Goal: Transaction & Acquisition: Download file/media

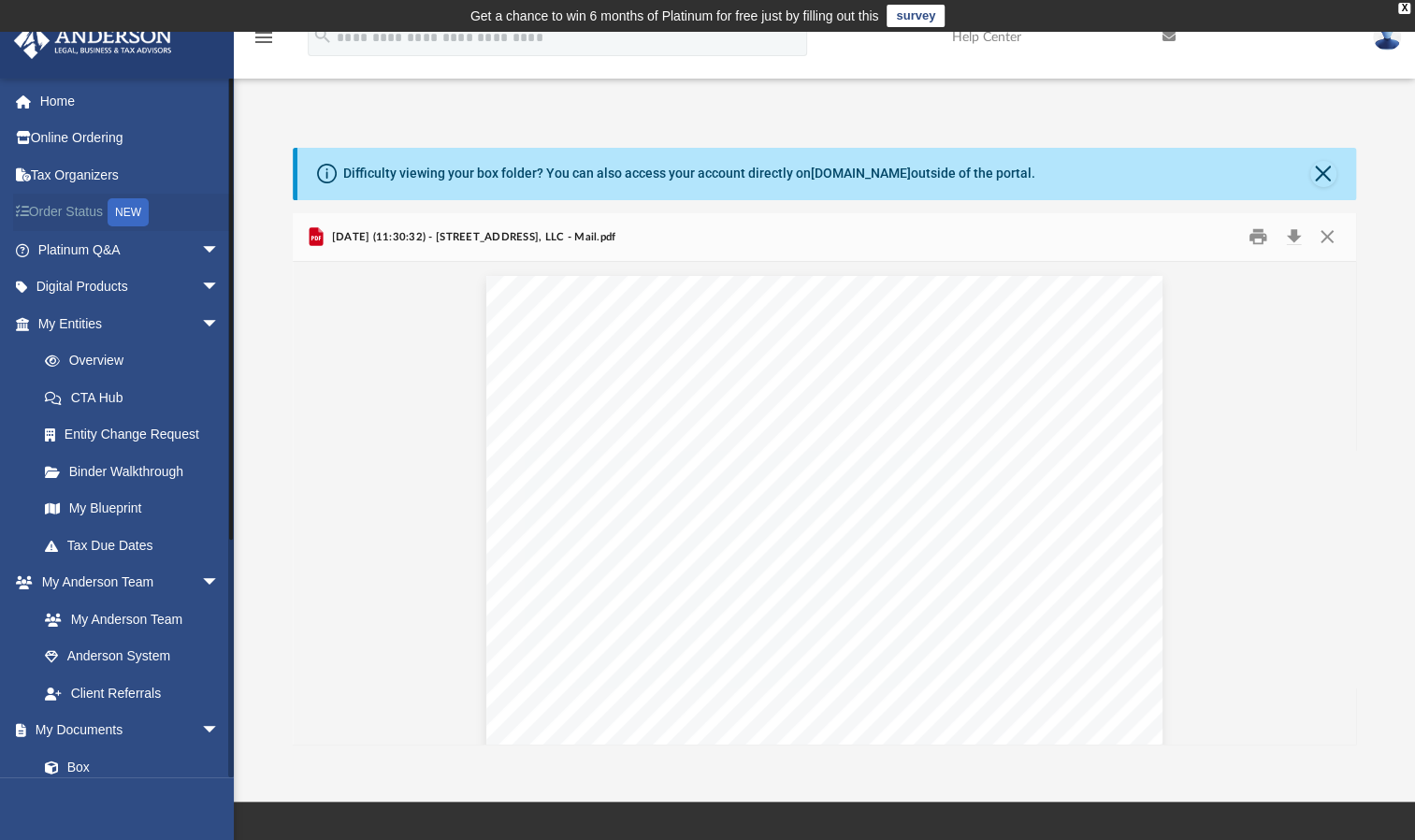
scroll to position [410, 1048]
click at [96, 719] on link "My Documents arrow_drop_down" at bounding box center [130, 730] width 235 height 37
click at [87, 766] on link "Box" at bounding box center [136, 767] width 221 height 37
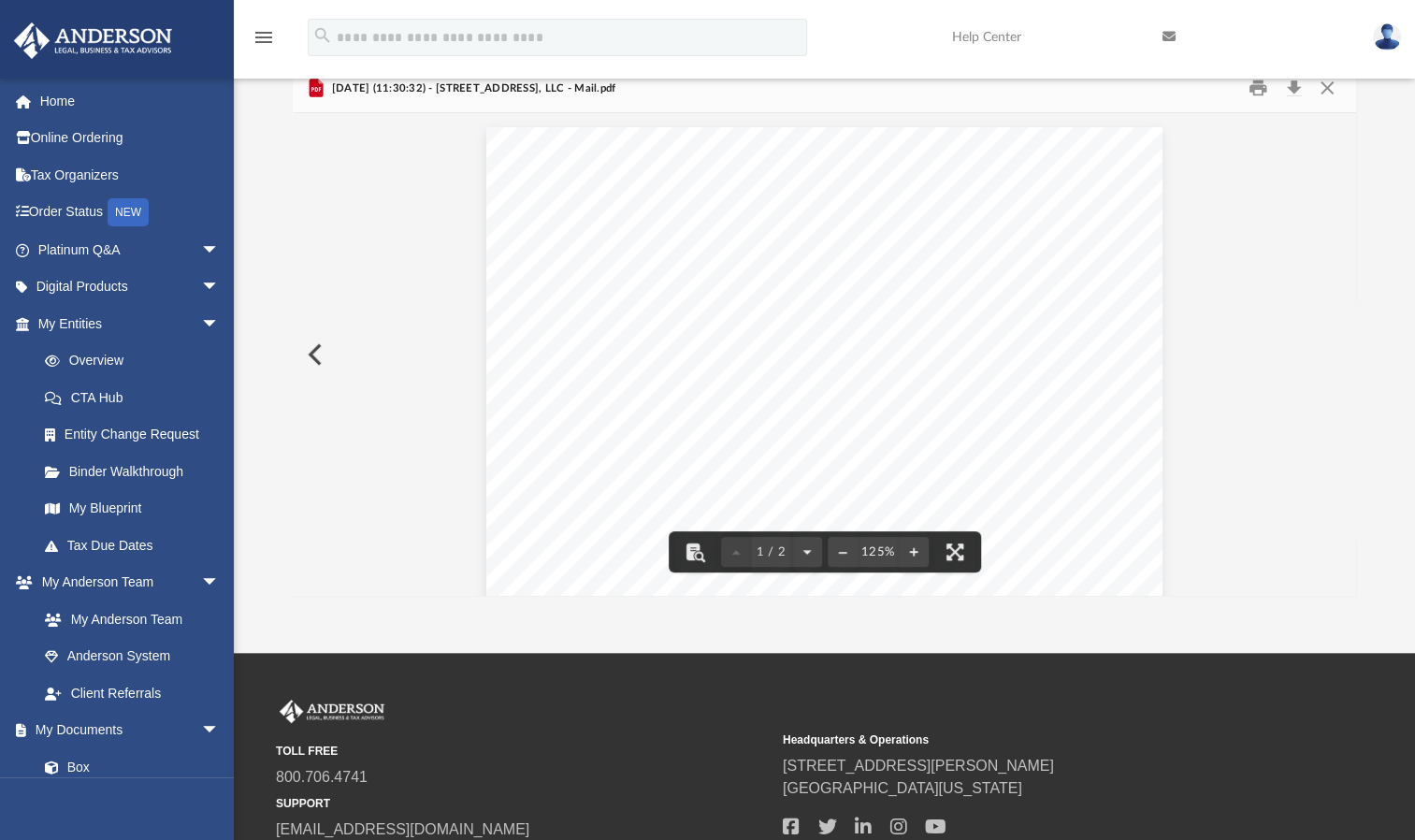
scroll to position [150, 0]
click at [321, 356] on button "Preview" at bounding box center [313, 354] width 41 height 53
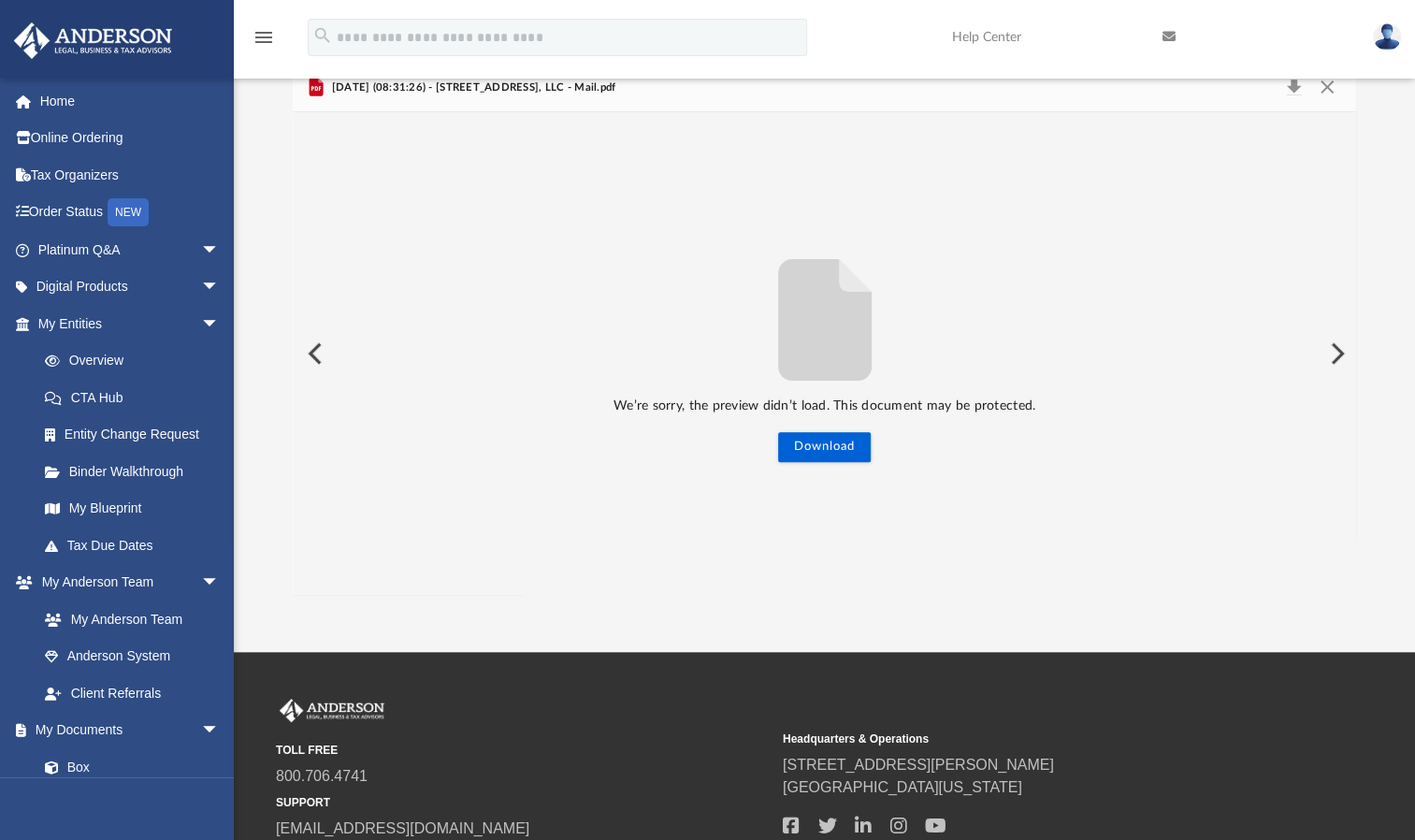
click at [316, 354] on button "Preview" at bounding box center [313, 354] width 41 height 53
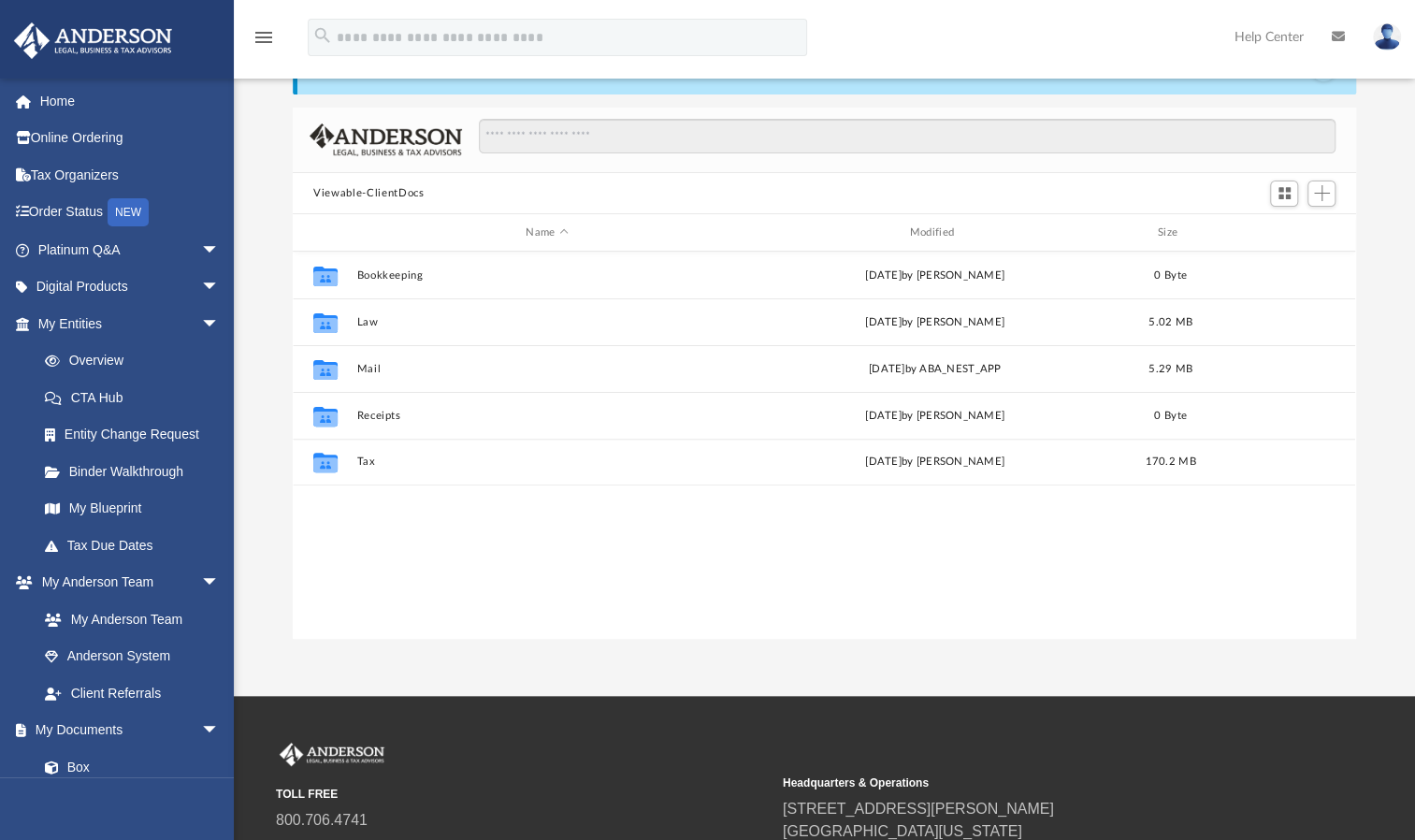
scroll to position [410, 1048]
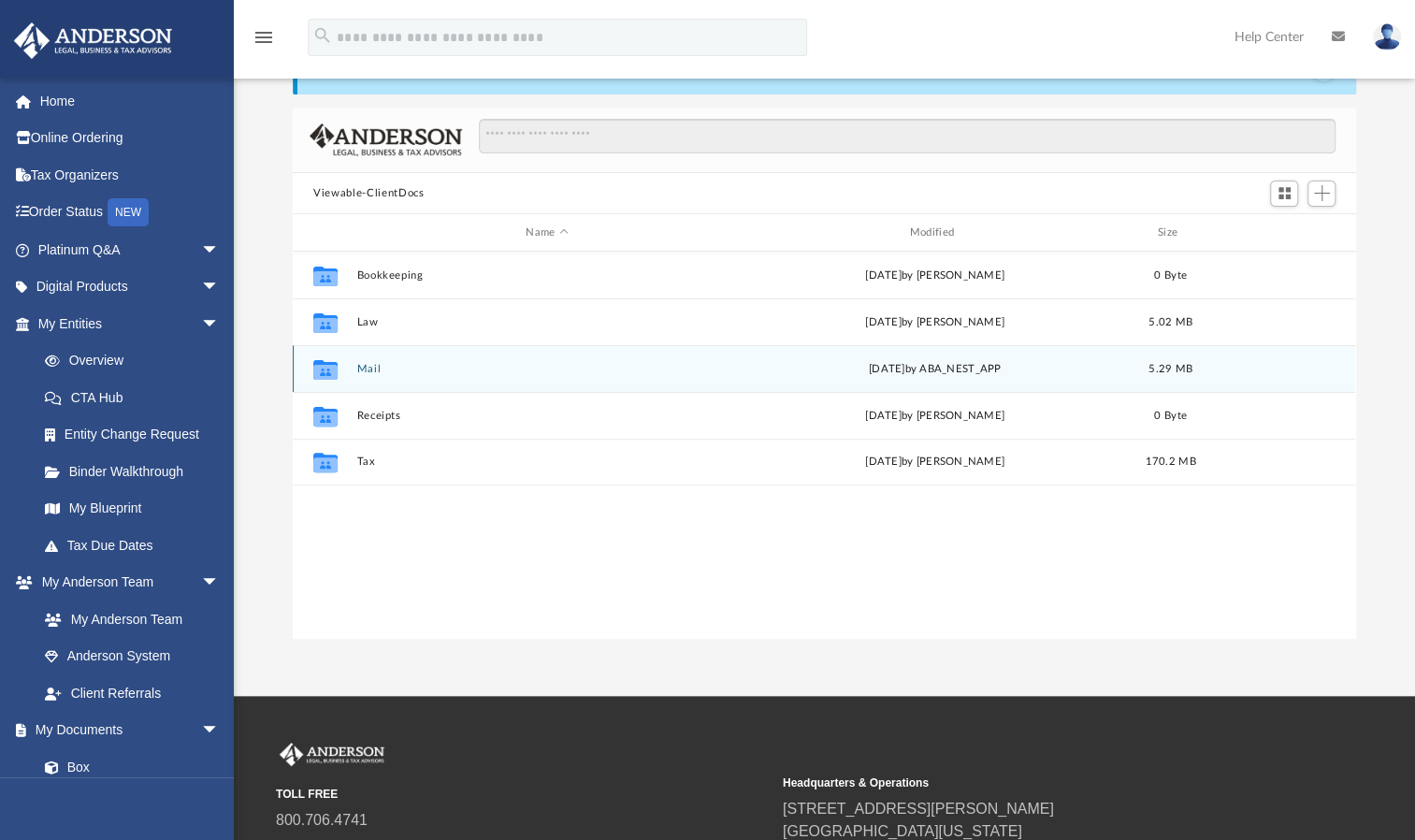
click at [376, 369] on button "Mail" at bounding box center [548, 368] width 380 height 12
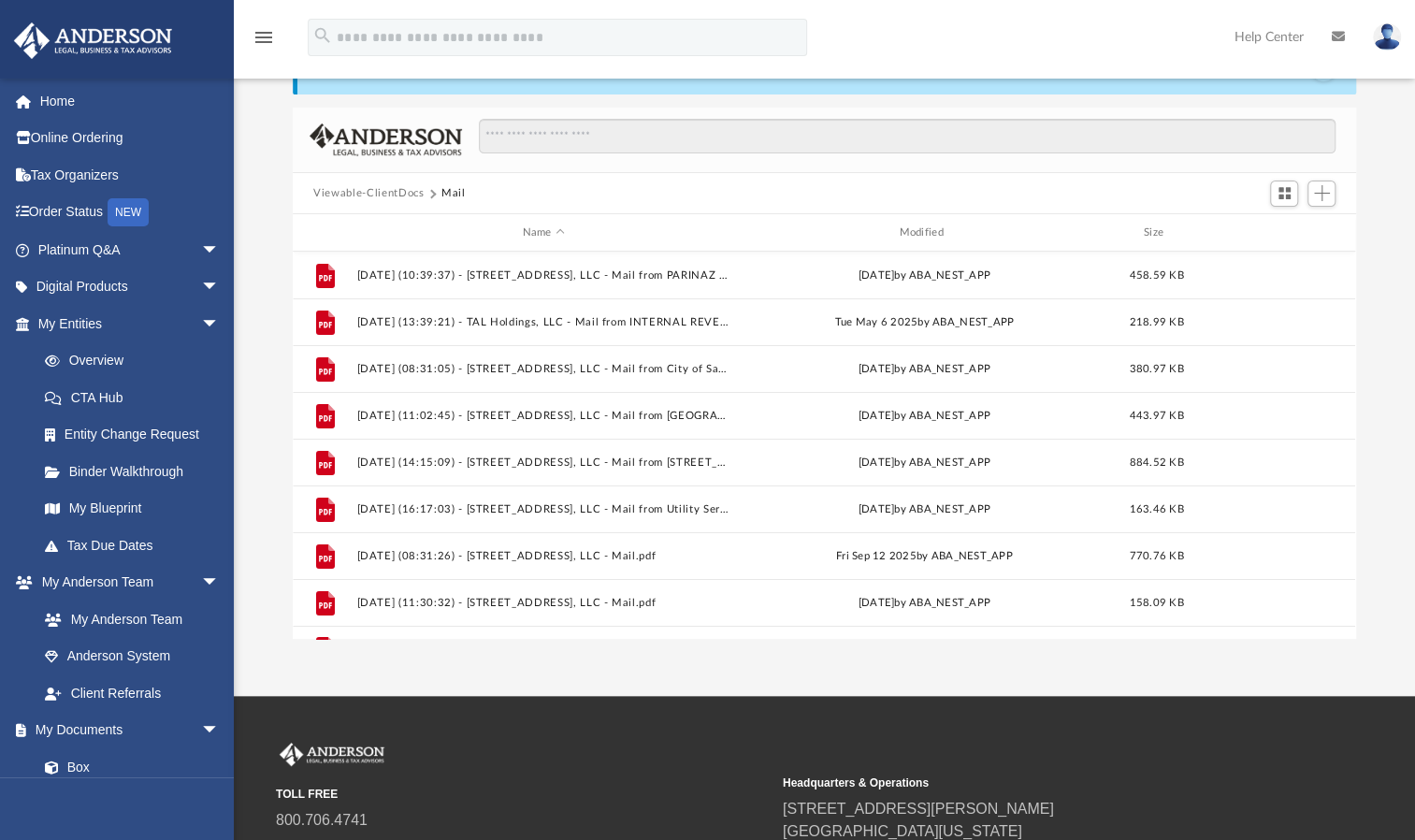
scroll to position [32, 0]
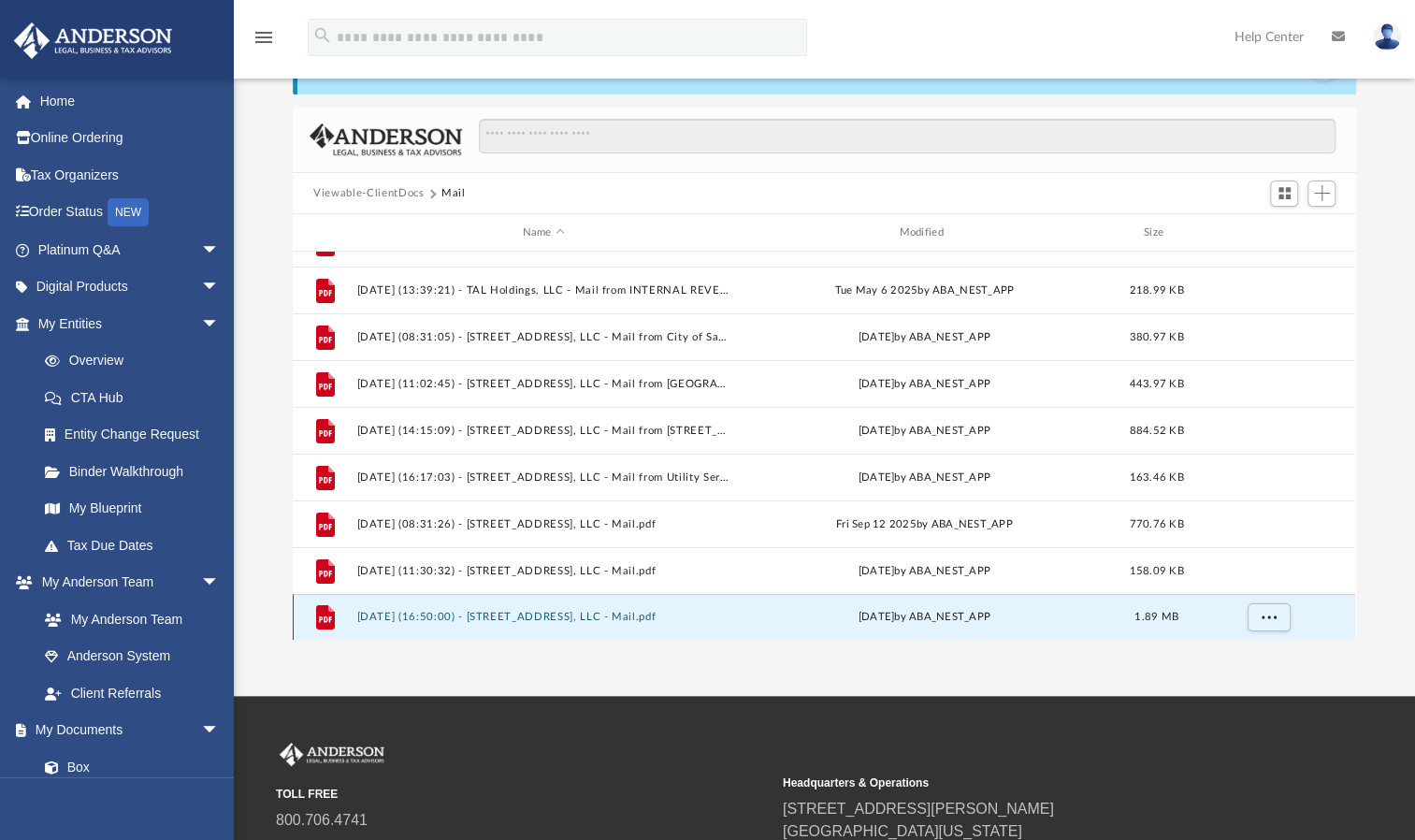
click at [513, 614] on button "2025.10.08 (16:50:00) - 513 Liberty Street, LLC - Mail.pdf" at bounding box center [544, 617] width 373 height 12
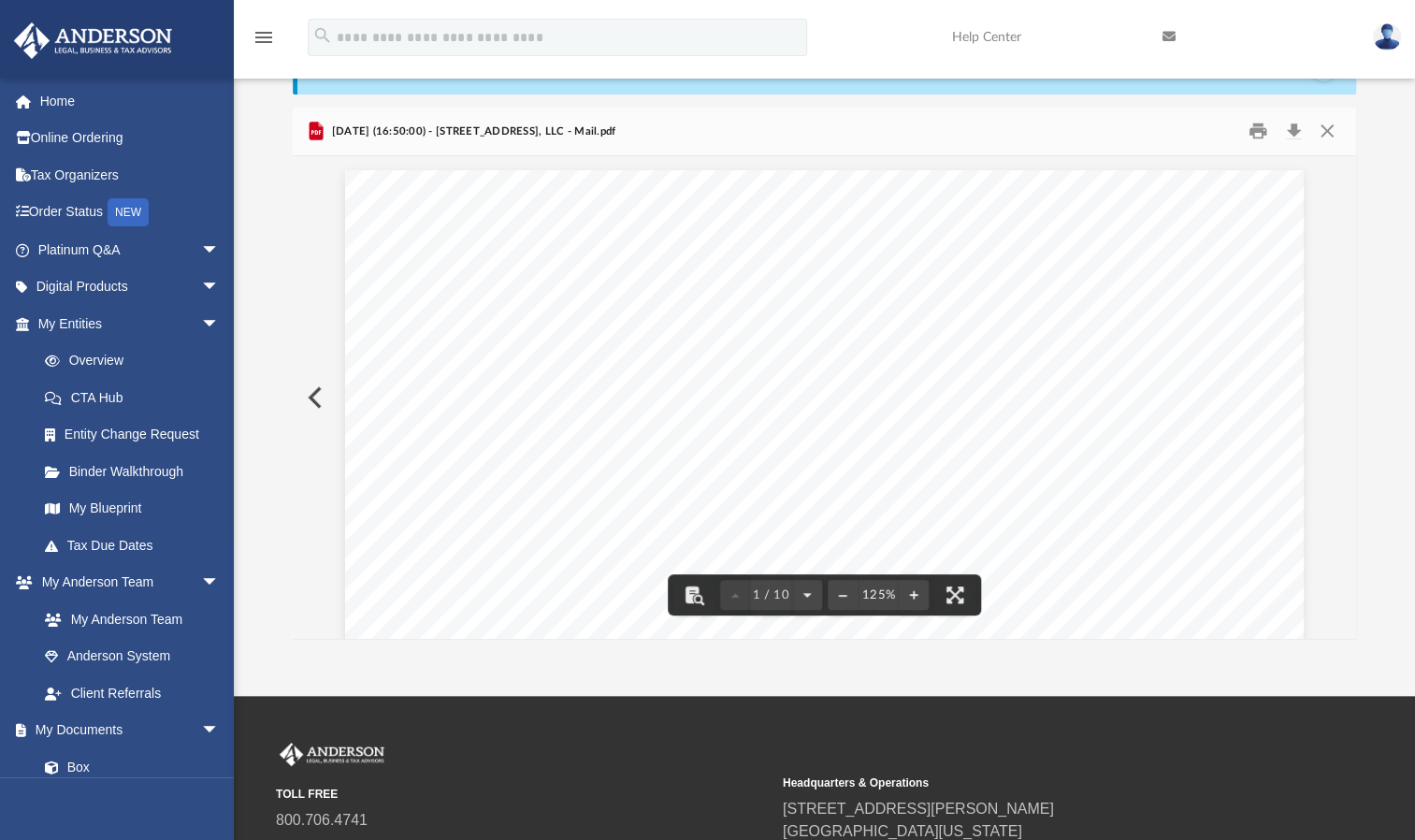
click at [896, 386] on div "Page 1" at bounding box center [824, 785] width 959 height 1231
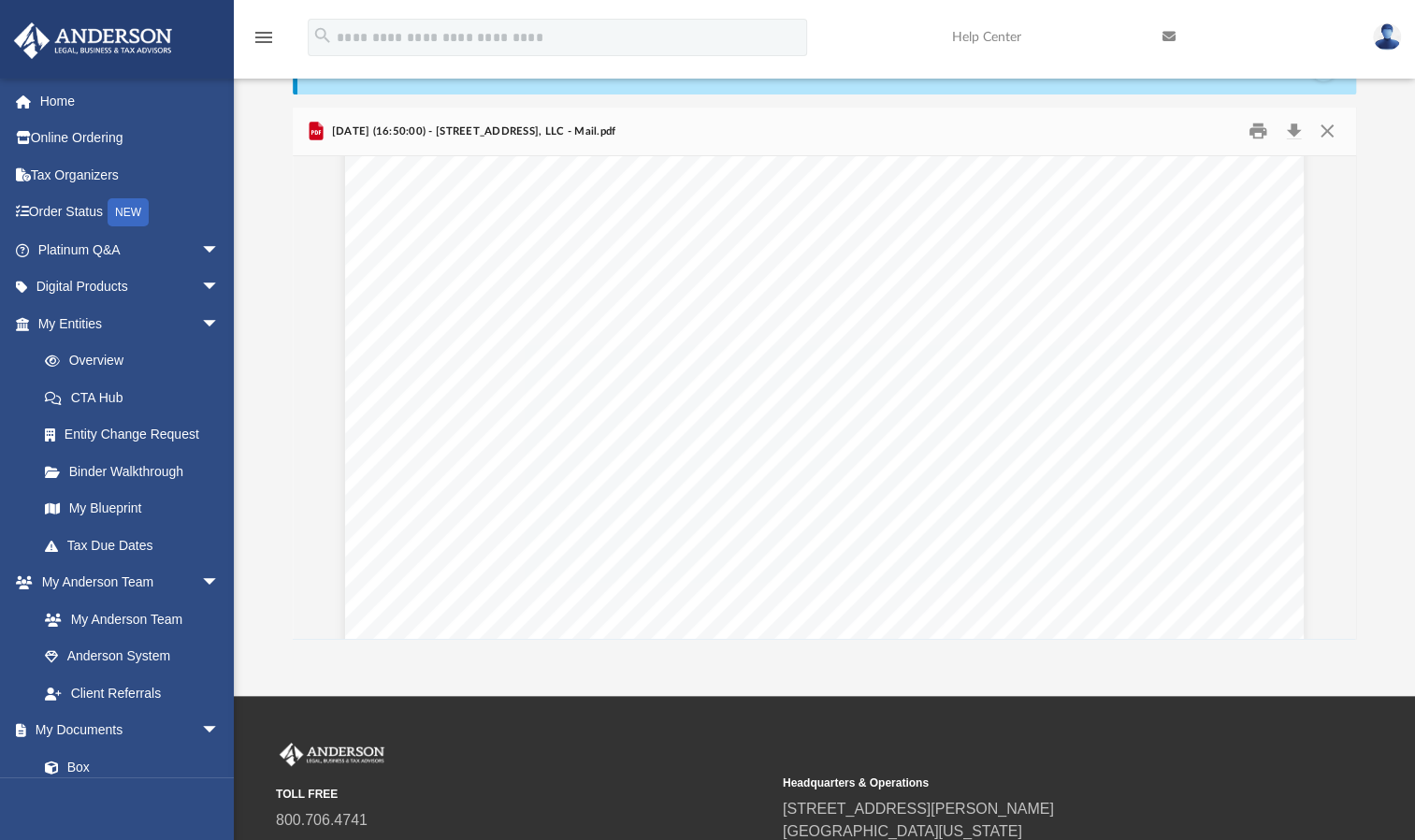
scroll to position [1497, 0]
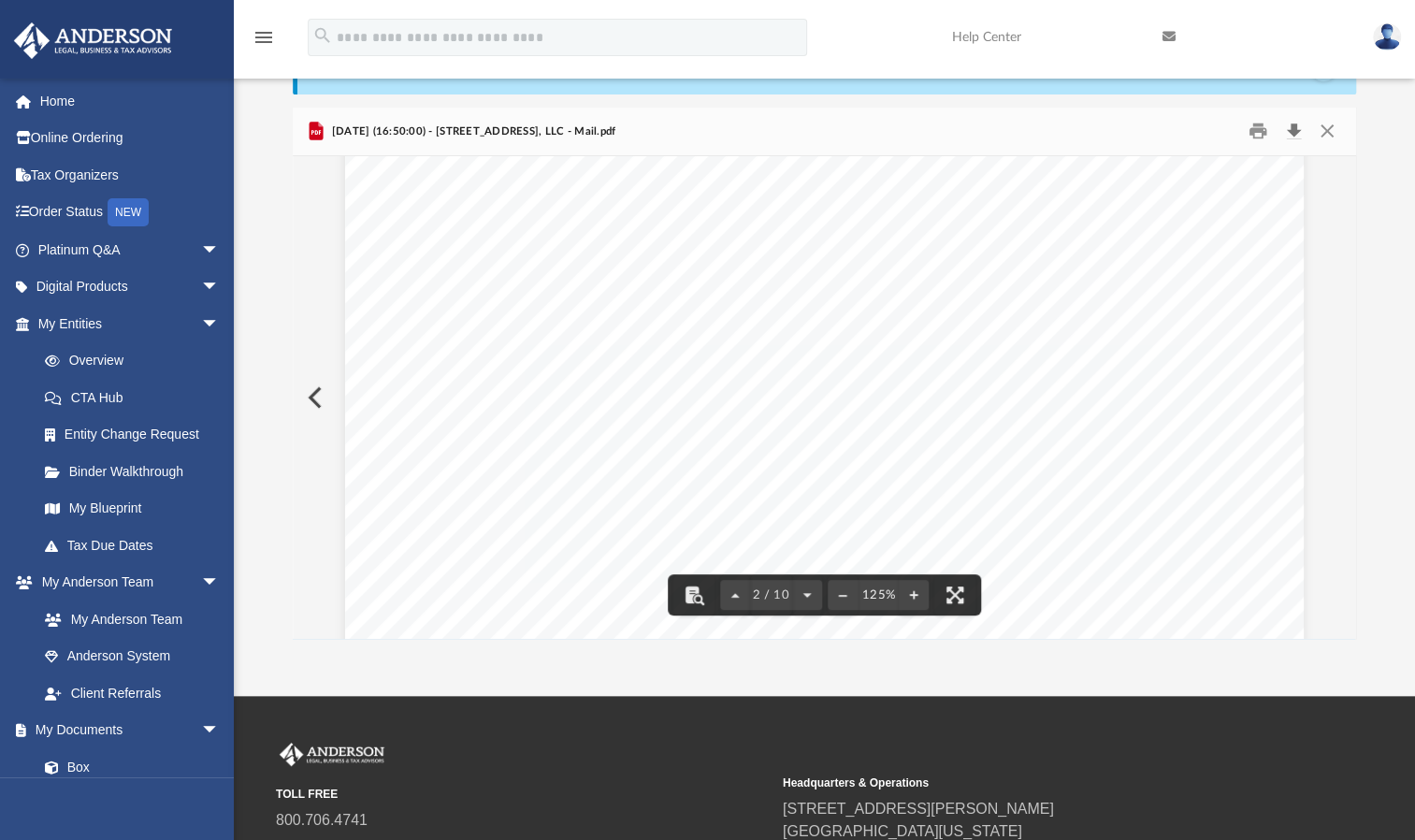
click at [1291, 126] on button "Download" at bounding box center [1293, 132] width 34 height 29
